Goal: Transaction & Acquisition: Book appointment/travel/reservation

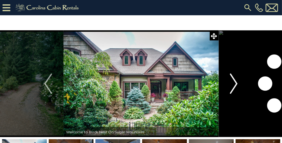
click at [235, 83] on img "Next" at bounding box center [234, 83] width 8 height 20
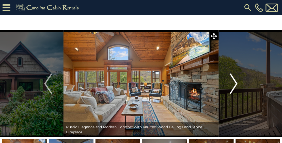
click at [236, 84] on img "Next" at bounding box center [234, 83] width 8 height 20
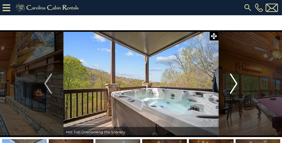
click at [236, 83] on img "Next" at bounding box center [234, 83] width 8 height 20
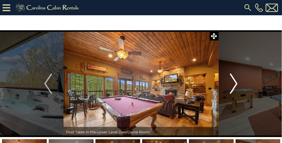
click at [236, 83] on img "Next" at bounding box center [234, 83] width 8 height 20
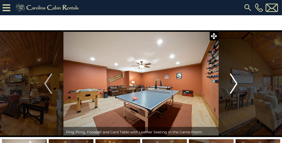
click at [236, 83] on img "Next" at bounding box center [234, 83] width 8 height 20
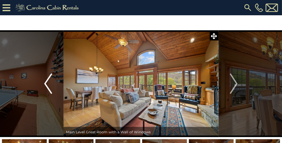
click at [46, 83] on img "Previous" at bounding box center [48, 83] width 8 height 20
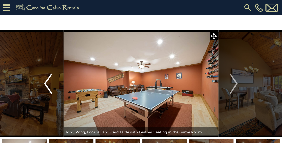
click at [46, 82] on img "Previous" at bounding box center [48, 83] width 8 height 20
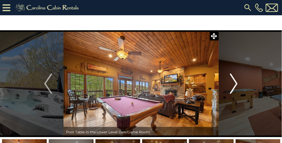
click at [236, 82] on img "Next" at bounding box center [234, 83] width 8 height 20
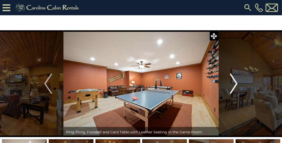
click at [235, 82] on img "Next" at bounding box center [234, 83] width 8 height 20
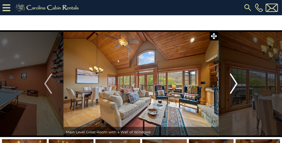
click at [233, 82] on img "Next" at bounding box center [234, 83] width 8 height 20
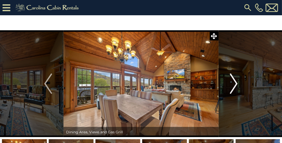
click at [233, 81] on img "Next" at bounding box center [234, 83] width 8 height 20
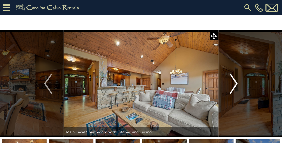
click at [232, 81] on img "Next" at bounding box center [234, 83] width 8 height 20
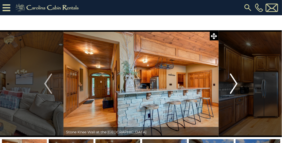
click at [232, 81] on img "Next" at bounding box center [234, 83] width 8 height 20
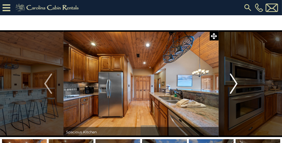
click at [232, 81] on img "Next" at bounding box center [234, 83] width 8 height 20
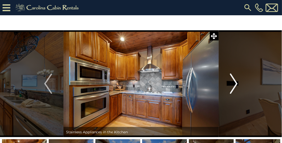
click at [237, 82] on img "Next" at bounding box center [234, 83] width 8 height 20
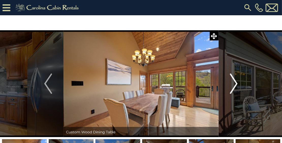
click at [236, 81] on img "Next" at bounding box center [234, 83] width 8 height 20
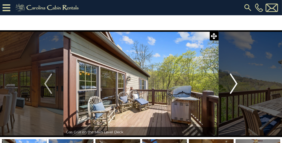
click at [235, 81] on img "Next" at bounding box center [234, 83] width 8 height 20
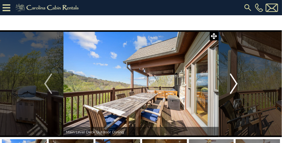
click at [235, 81] on img "Next" at bounding box center [234, 83] width 8 height 20
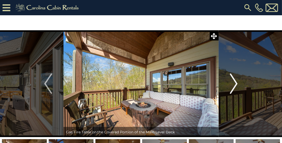
click at [235, 81] on img "Next" at bounding box center [234, 83] width 8 height 20
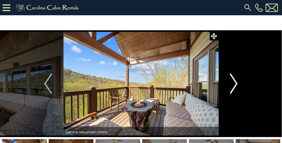
click at [235, 81] on img "Next" at bounding box center [234, 83] width 8 height 20
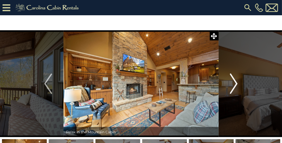
click at [235, 81] on img "Next" at bounding box center [234, 83] width 8 height 20
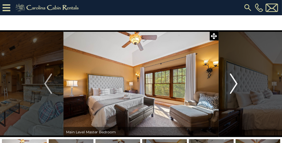
click at [236, 82] on img "Next" at bounding box center [234, 83] width 8 height 20
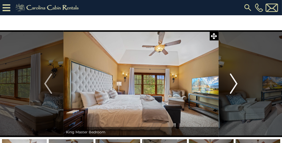
click at [236, 82] on img "Next" at bounding box center [234, 83] width 8 height 20
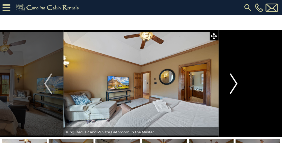
click at [236, 82] on img "Next" at bounding box center [234, 83] width 8 height 20
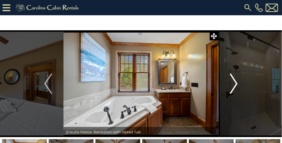
click at [236, 82] on img "Next" at bounding box center [234, 83] width 8 height 20
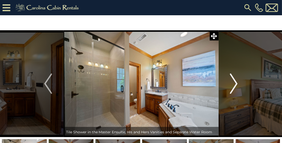
click at [235, 82] on img "Next" at bounding box center [234, 83] width 8 height 20
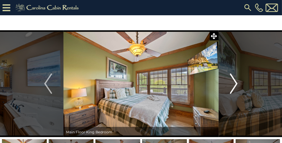
click at [235, 82] on img "Next" at bounding box center [234, 83] width 8 height 20
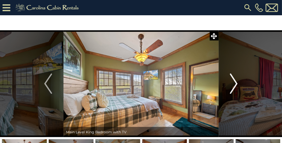
click at [235, 82] on img "Next" at bounding box center [234, 83] width 8 height 20
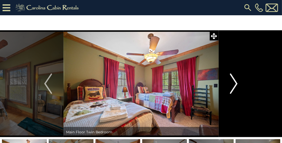
click at [235, 82] on img "Next" at bounding box center [234, 83] width 8 height 20
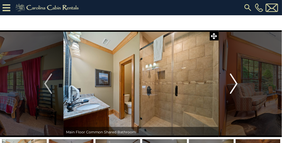
click at [235, 85] on img "Next" at bounding box center [234, 83] width 8 height 20
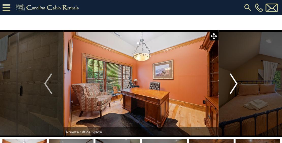
click at [235, 85] on img "Next" at bounding box center [234, 83] width 8 height 20
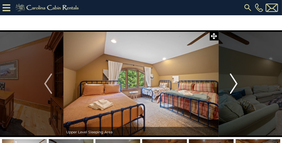
click at [235, 84] on img "Next" at bounding box center [234, 83] width 8 height 20
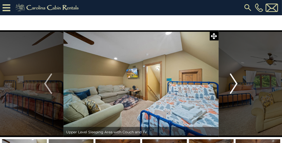
click at [235, 84] on img "Next" at bounding box center [234, 83] width 8 height 20
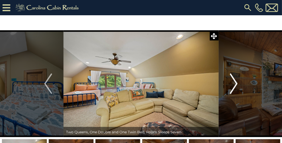
click at [235, 84] on img "Next" at bounding box center [234, 83] width 8 height 20
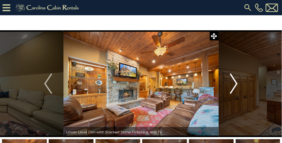
click at [235, 84] on img "Next" at bounding box center [234, 83] width 8 height 20
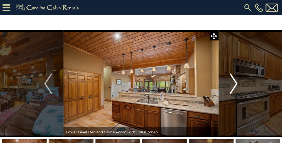
click at [235, 84] on img "Next" at bounding box center [234, 83] width 8 height 20
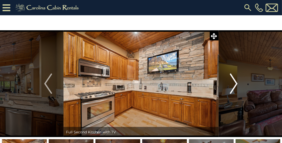
click at [235, 84] on img "Next" at bounding box center [234, 83] width 8 height 20
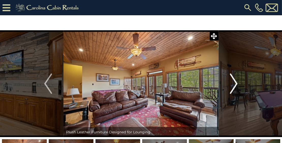
click at [235, 84] on img "Next" at bounding box center [234, 83] width 8 height 20
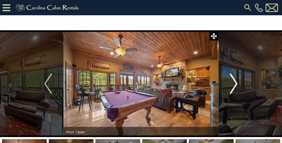
click at [235, 84] on img "Next" at bounding box center [234, 83] width 8 height 20
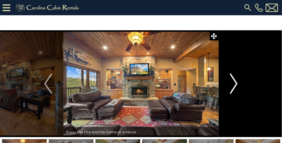
click at [235, 84] on img "Next" at bounding box center [234, 83] width 8 height 20
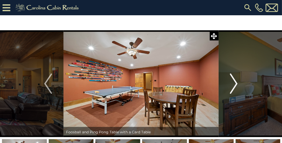
click at [235, 84] on img "Next" at bounding box center [234, 83] width 8 height 20
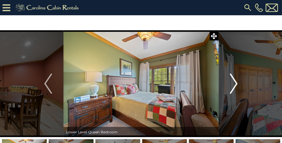
click at [235, 84] on img "Next" at bounding box center [234, 83] width 8 height 20
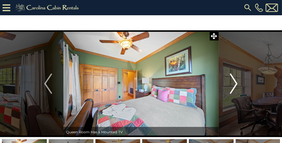
click at [235, 84] on img "Next" at bounding box center [234, 83] width 8 height 20
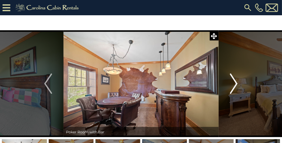
click at [235, 84] on img "Next" at bounding box center [234, 83] width 8 height 20
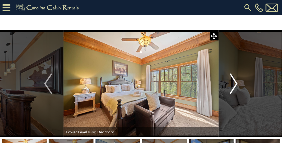
click at [235, 84] on img "Next" at bounding box center [234, 83] width 8 height 20
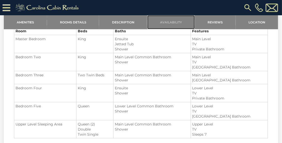
scroll to position [440, 0]
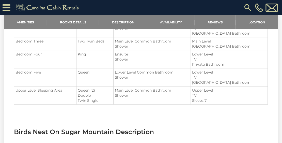
click at [105, 59] on td "King" at bounding box center [94, 59] width 37 height 18
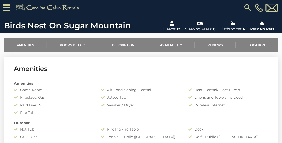
scroll to position [169, 0]
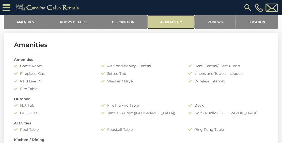
click at [173, 24] on link "Availability" at bounding box center [170, 22] width 47 height 14
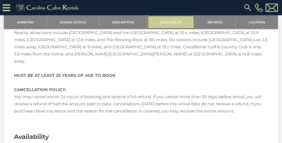
scroll to position [929, 0]
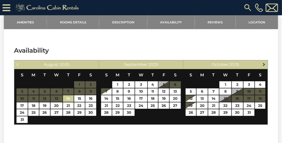
click at [264, 62] on span "Next" at bounding box center [264, 64] width 4 height 4
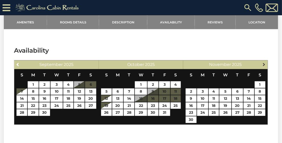
click at [264, 63] on span "Next" at bounding box center [264, 64] width 4 height 4
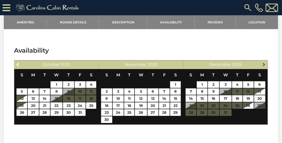
click at [264, 63] on span "Next" at bounding box center [264, 64] width 4 height 4
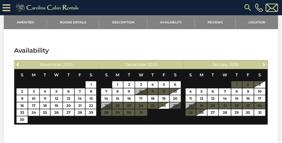
click at [264, 63] on span "Next" at bounding box center [264, 64] width 4 height 4
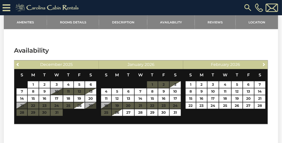
click at [264, 63] on span "Next" at bounding box center [264, 64] width 4 height 4
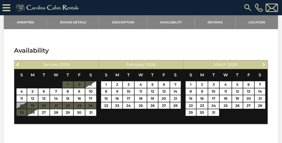
click at [264, 63] on span "Next" at bounding box center [264, 64] width 4 height 4
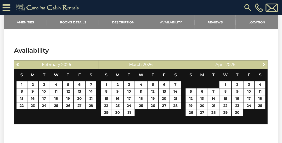
click at [264, 63] on span "Next" at bounding box center [264, 64] width 4 height 4
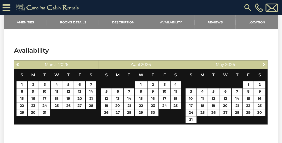
click at [264, 63] on span "Next" at bounding box center [264, 64] width 4 height 4
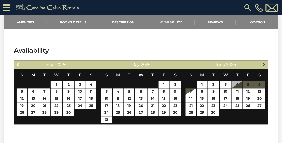
click at [263, 64] on span "Next" at bounding box center [264, 64] width 4 height 4
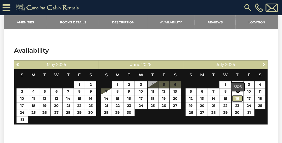
click at [239, 98] on link "16" at bounding box center [237, 98] width 11 height 7
type input "**********"
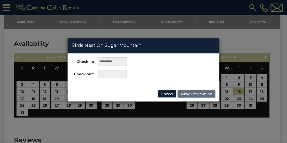
click at [192, 105] on div "**********" at bounding box center [143, 71] width 287 height 143
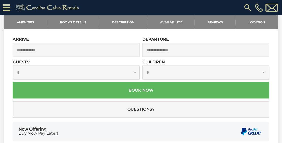
scroll to position [1267, 0]
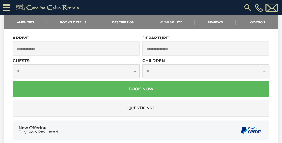
click at [64, 47] on input "text" at bounding box center [76, 49] width 127 height 14
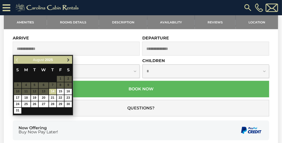
click at [68, 59] on span "Next" at bounding box center [68, 60] width 4 height 4
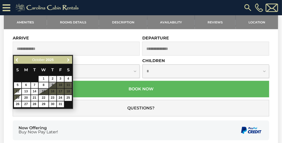
click at [67, 59] on span "Next" at bounding box center [68, 60] width 4 height 4
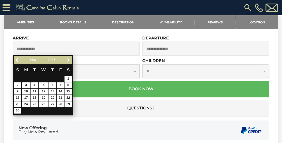
click at [67, 59] on span "Next" at bounding box center [68, 60] width 4 height 4
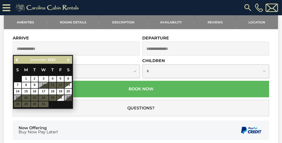
click at [67, 59] on span "Next" at bounding box center [68, 60] width 4 height 4
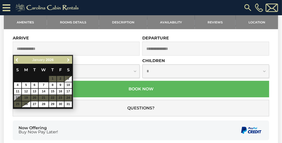
click at [67, 59] on span "Next" at bounding box center [68, 60] width 4 height 4
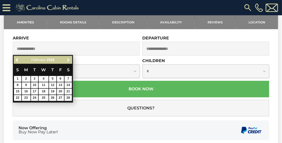
click at [67, 59] on span "Next" at bounding box center [68, 60] width 4 height 4
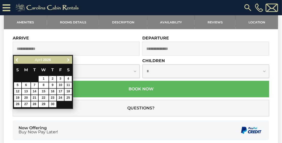
click at [67, 59] on span "Next" at bounding box center [68, 60] width 4 height 4
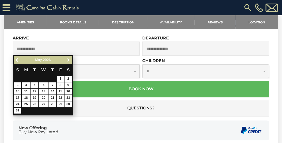
click at [67, 59] on span "Next" at bounding box center [68, 60] width 4 height 4
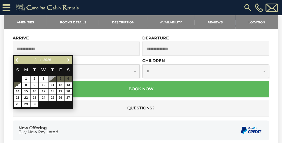
click at [67, 59] on span "Next" at bounding box center [68, 60] width 4 height 4
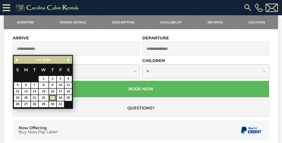
click at [53, 96] on link "23" at bounding box center [52, 98] width 7 height 6
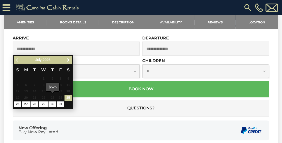
type input "**********"
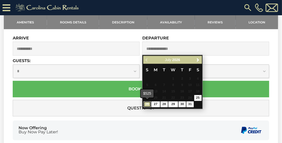
click at [147, 104] on link "26" at bounding box center [146, 104] width 7 height 6
type input "**********"
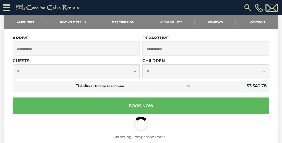
click at [133, 70] on select "**********" at bounding box center [76, 70] width 127 height 13
select select "*"
click at [13, 64] on select "**********" at bounding box center [76, 70] width 127 height 13
